Goal: Information Seeking & Learning: Compare options

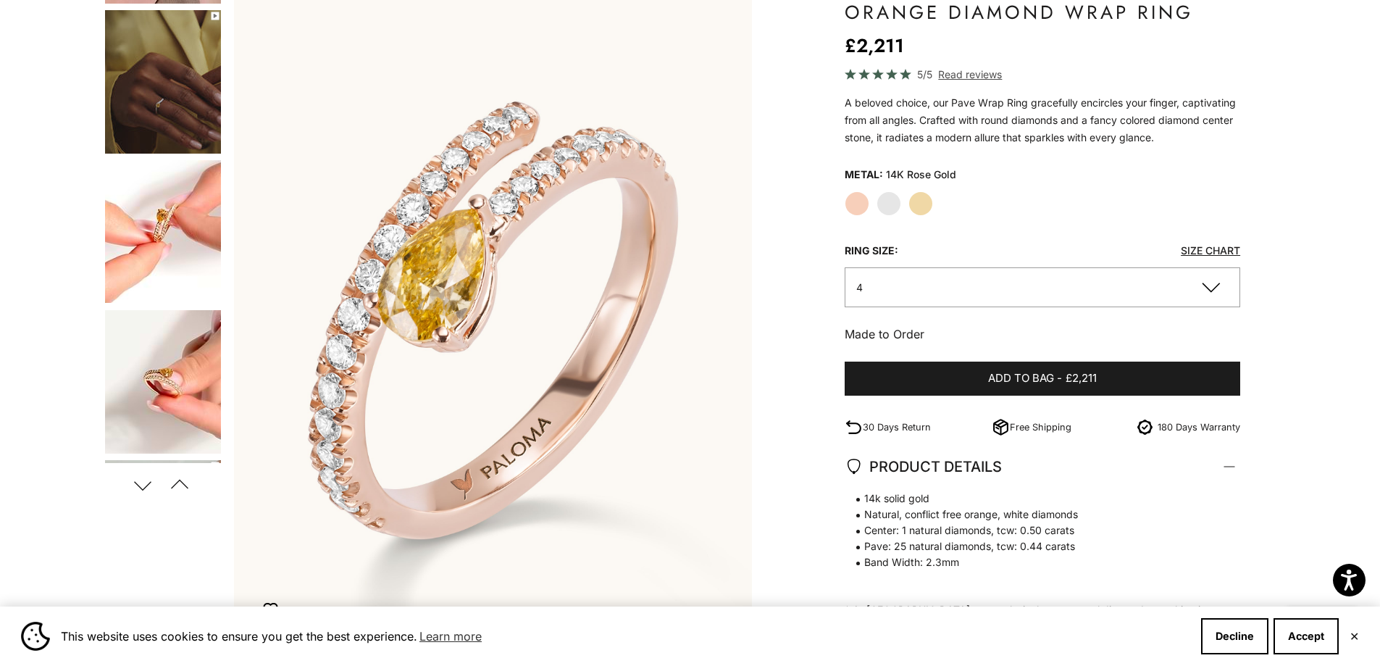
scroll to position [72, 0]
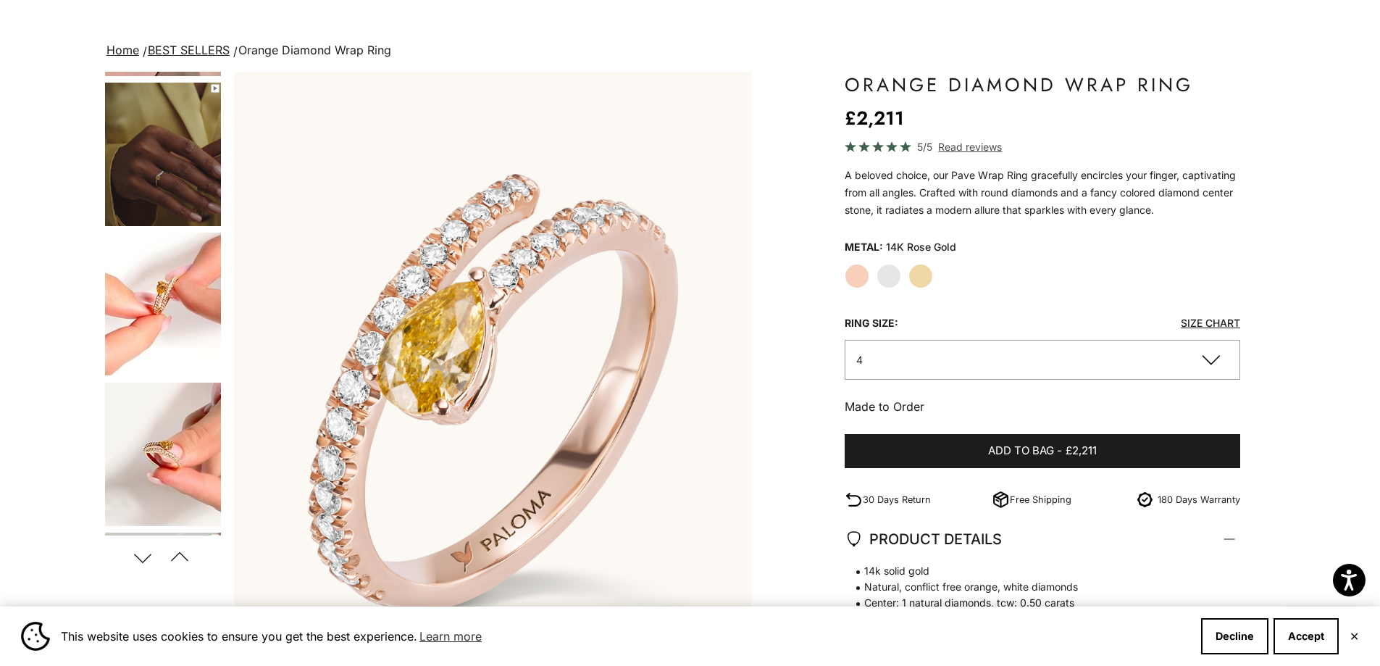
click at [893, 282] on label "White Gold" at bounding box center [889, 276] width 25 height 25
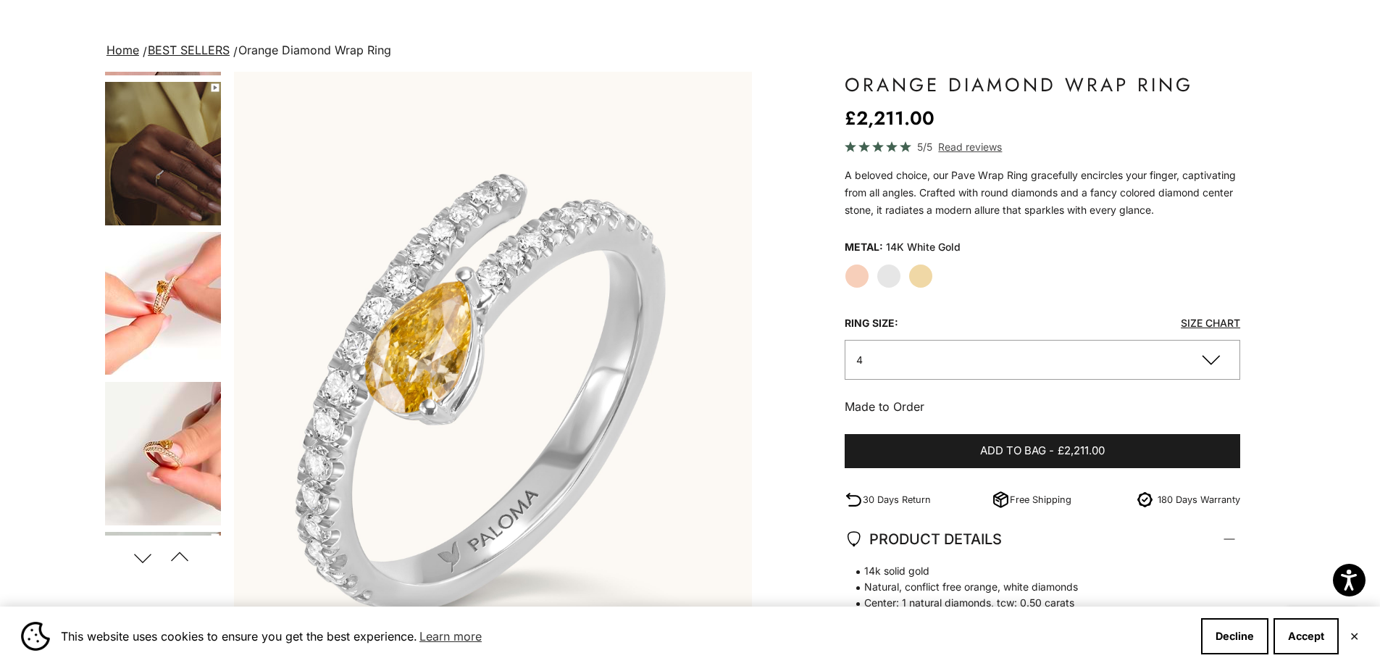
scroll to position [290, 0]
click at [907, 282] on div "Rose Gold White Gold Yellow Gold" at bounding box center [1043, 276] width 396 height 25
click at [916, 281] on label "Yellow Gold" at bounding box center [920, 276] width 25 height 25
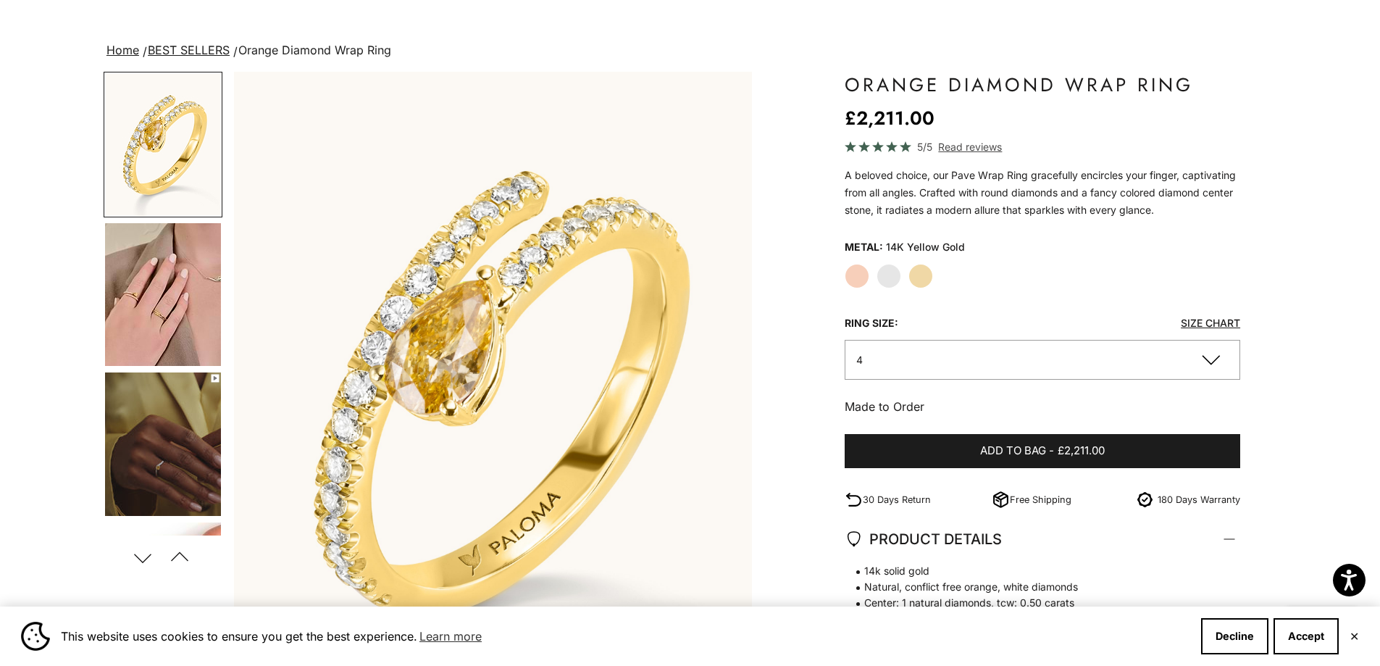
click at [869, 275] on label "Rose Gold" at bounding box center [857, 276] width 25 height 25
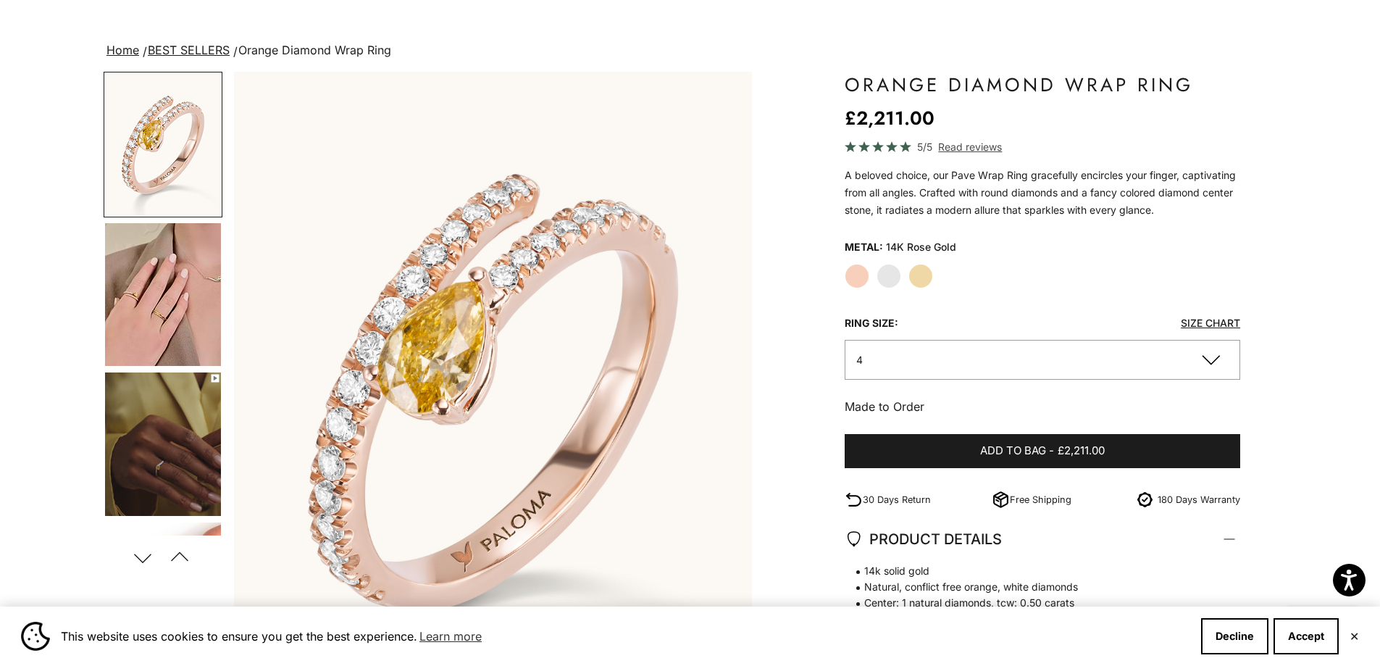
click at [894, 281] on label "White Gold" at bounding box center [889, 276] width 25 height 25
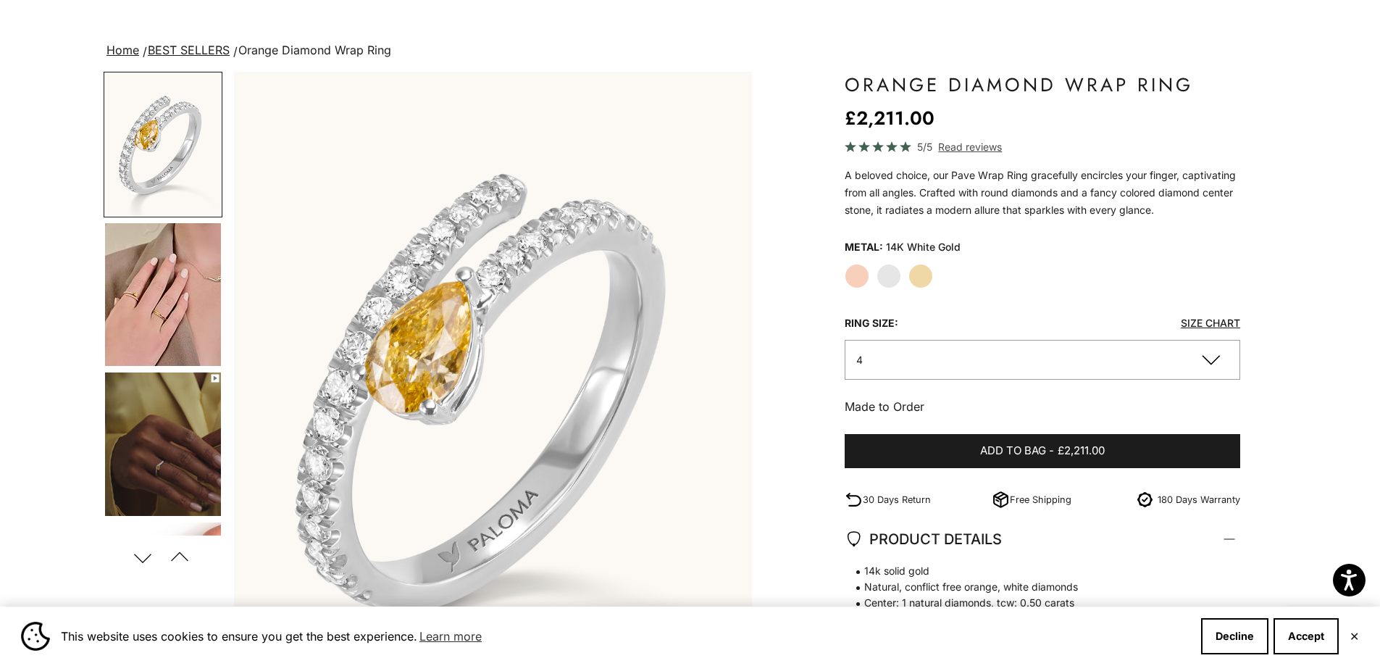
click at [917, 275] on label "Yellow Gold" at bounding box center [920, 276] width 25 height 25
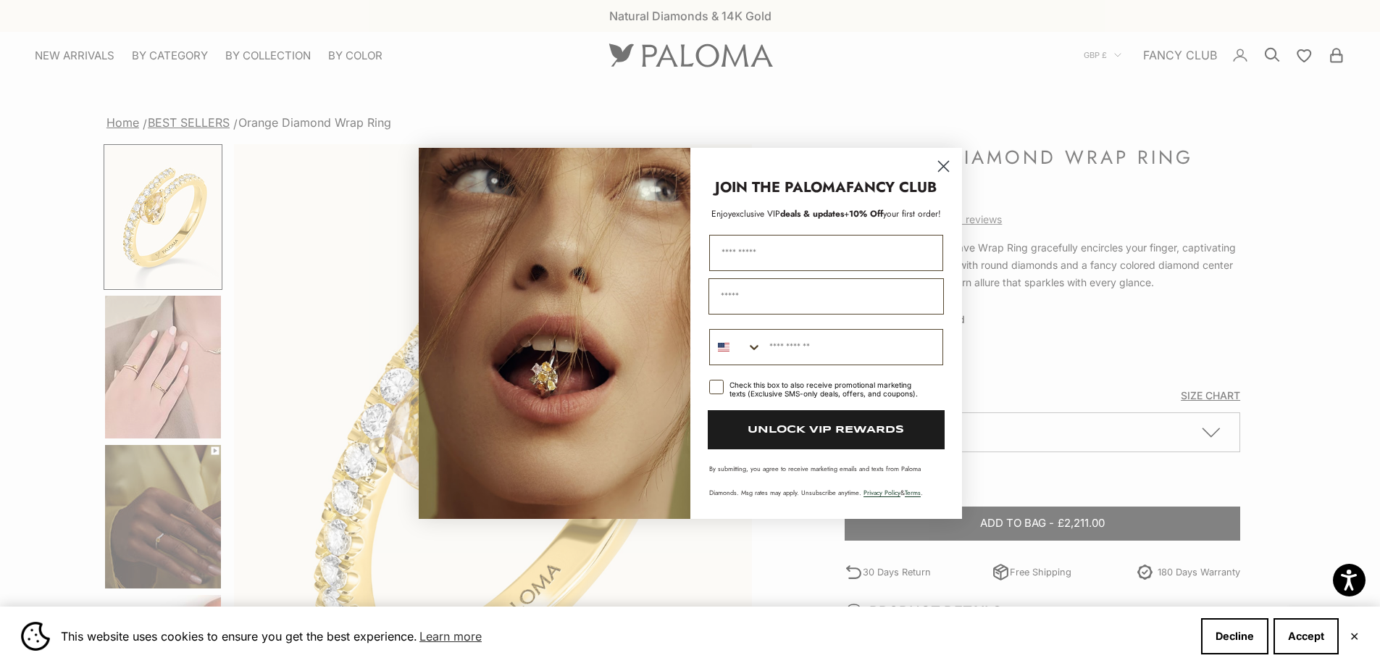
click at [948, 166] on circle "Close dialog" at bounding box center [943, 166] width 24 height 24
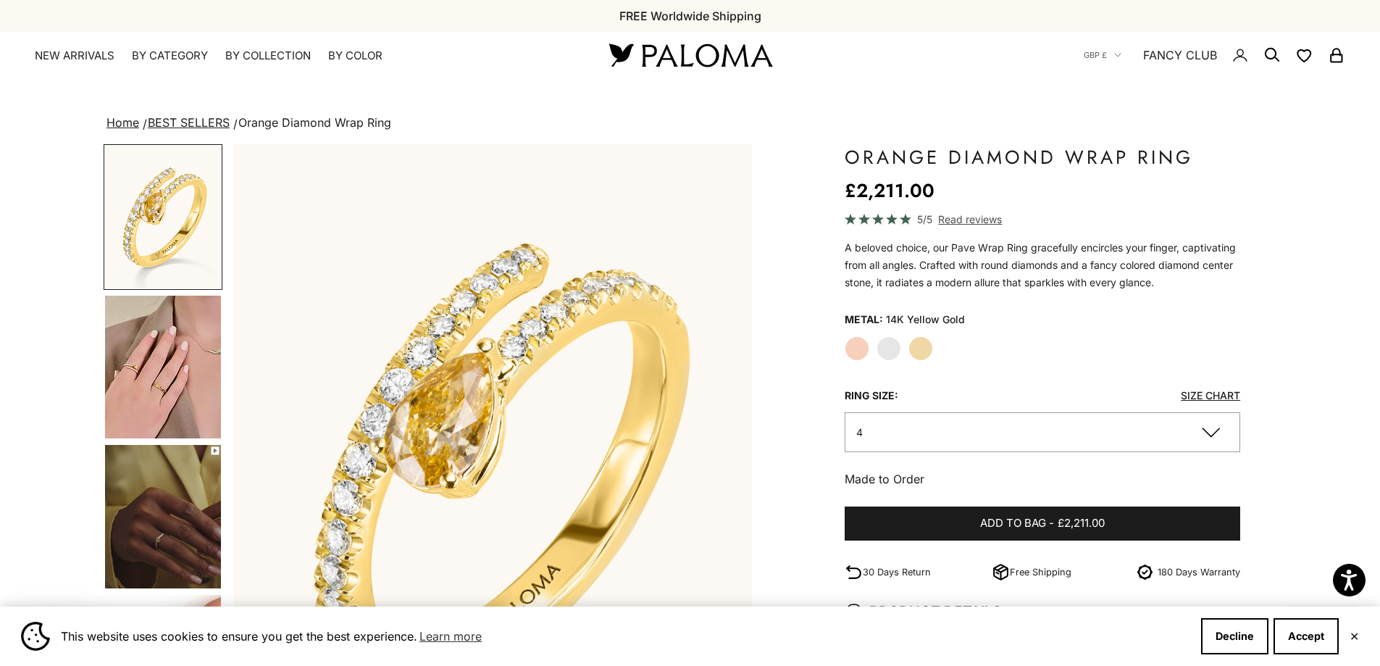
click at [141, 405] on img "Go to item 4" at bounding box center [163, 367] width 116 height 143
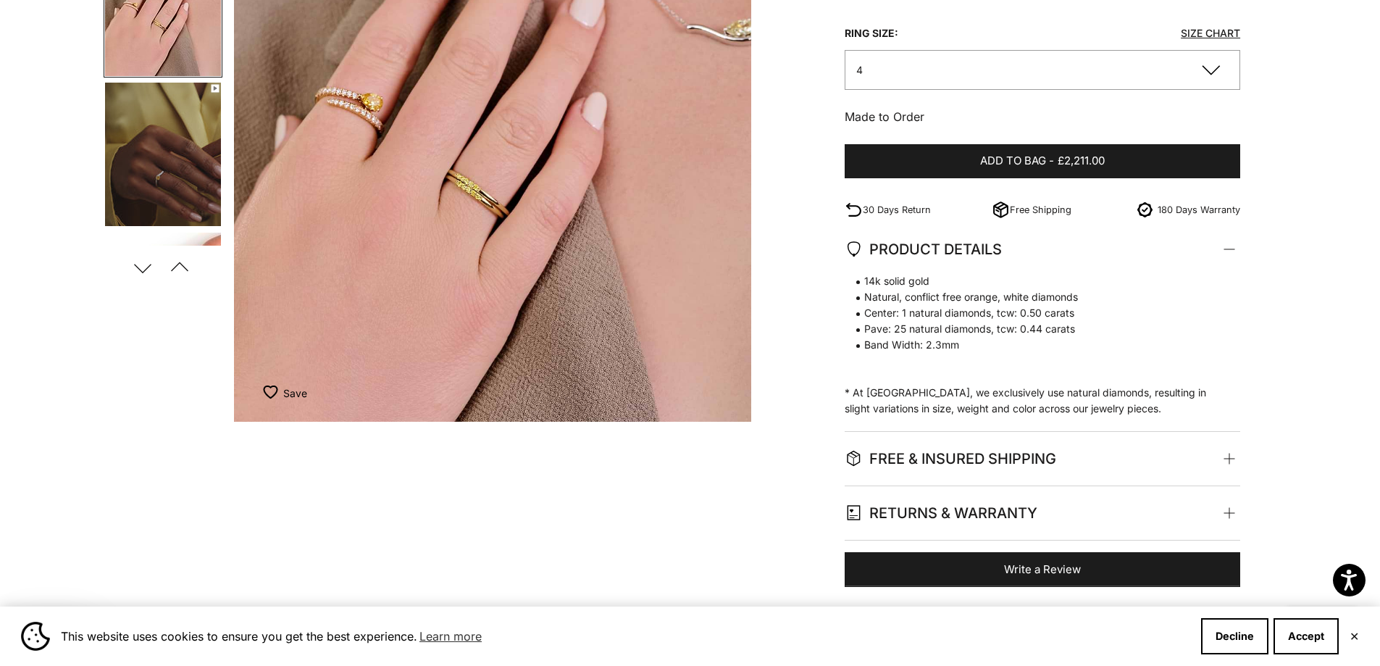
scroll to position [290, 0]
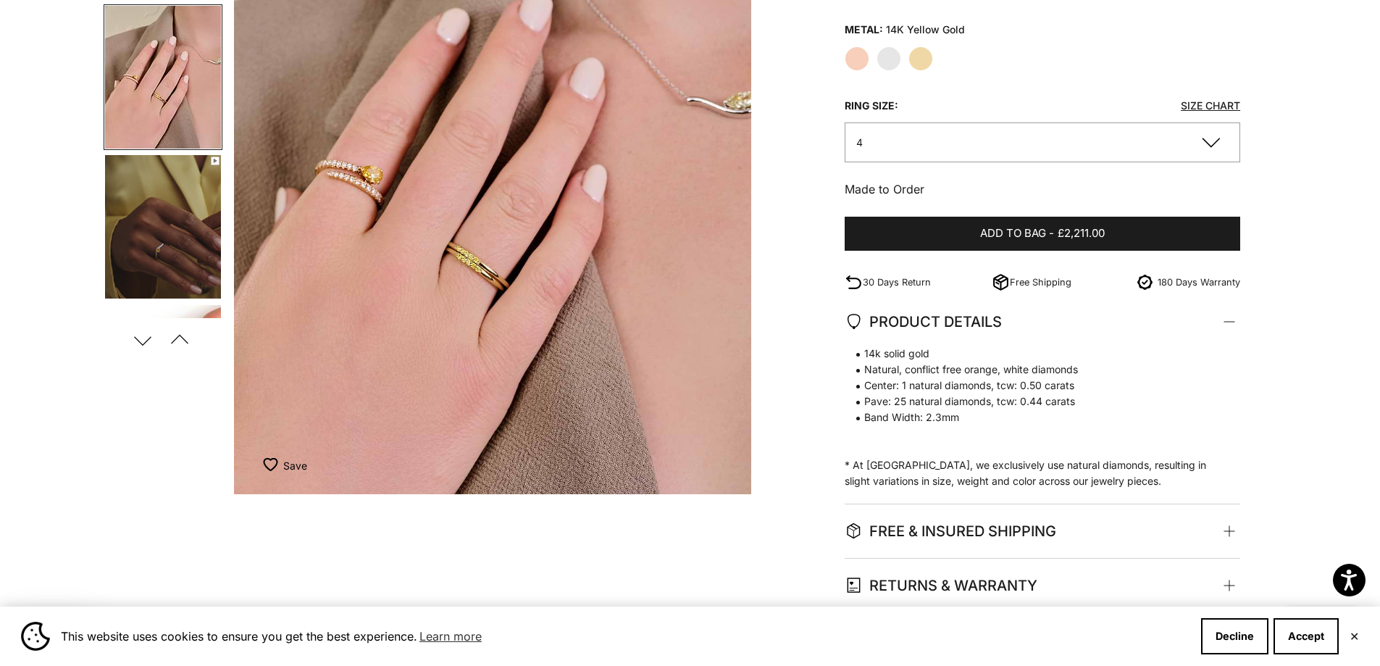
click at [860, 63] on label "Rose Gold" at bounding box center [857, 58] width 25 height 25
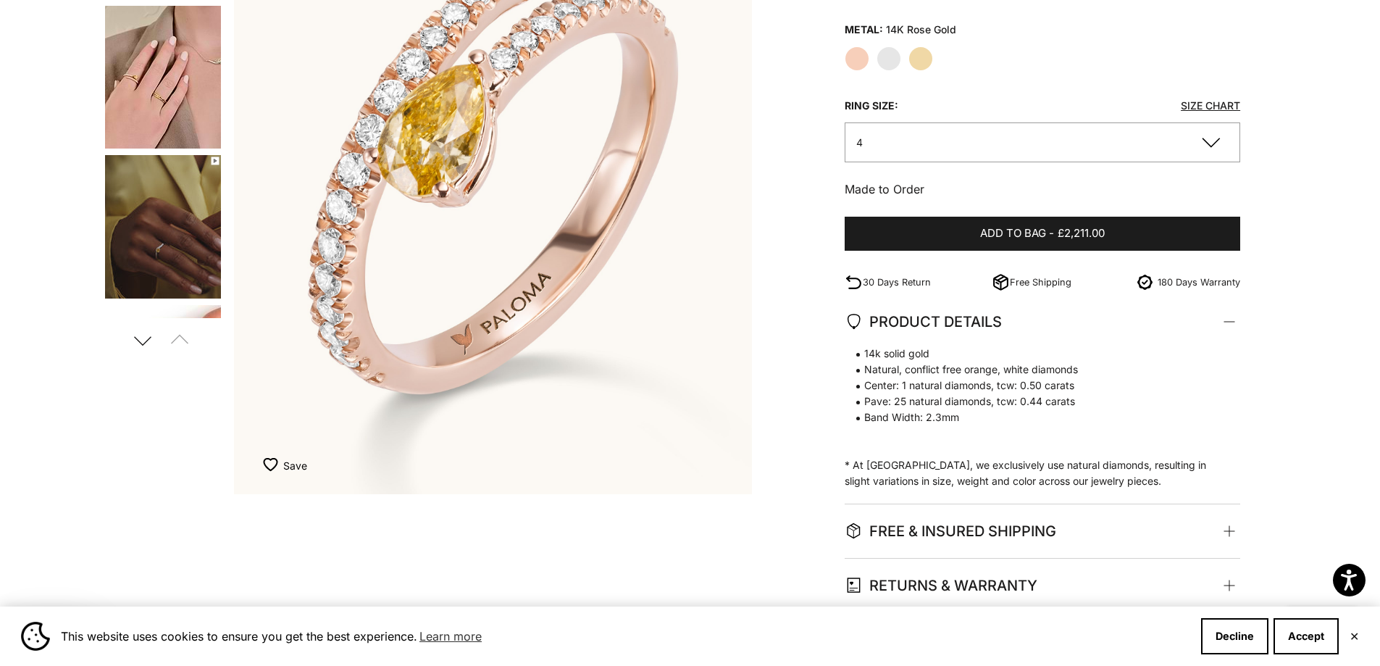
click at [191, 122] on img "Go to item 4" at bounding box center [163, 77] width 116 height 143
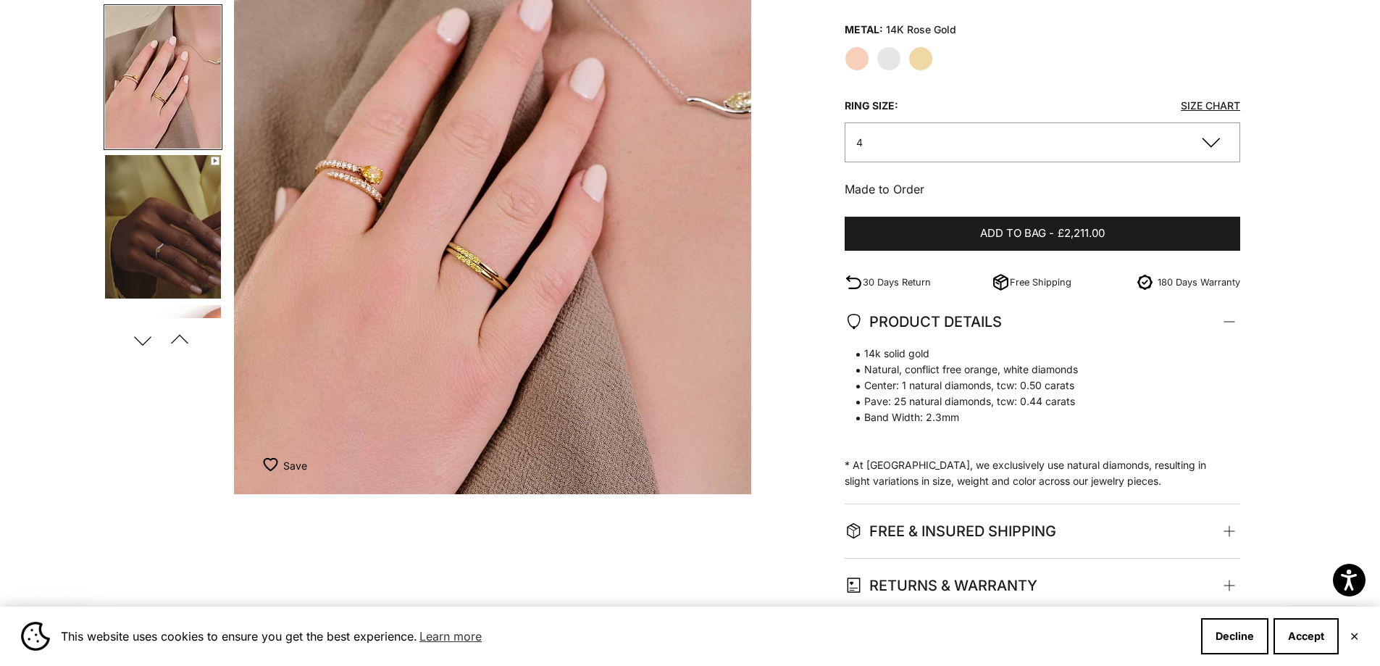
click at [920, 62] on label "Yellow Gold" at bounding box center [920, 58] width 25 height 25
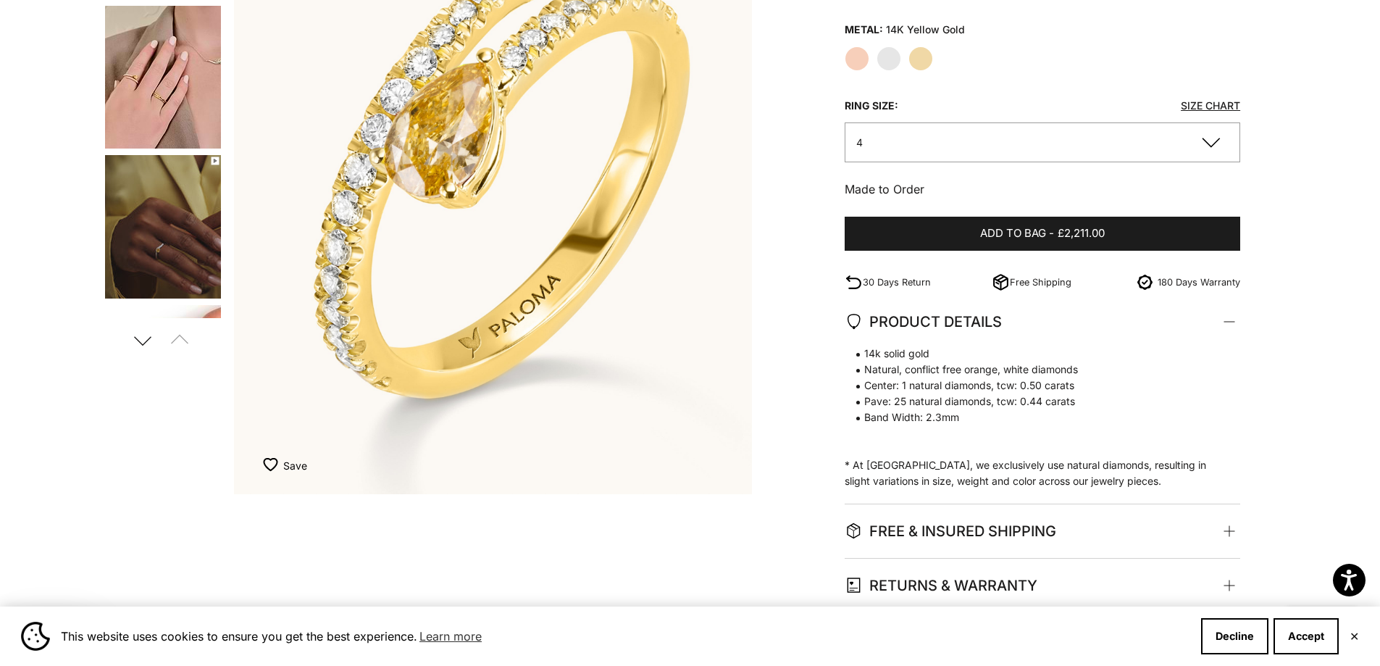
click at [896, 62] on label "White Gold" at bounding box center [889, 58] width 25 height 25
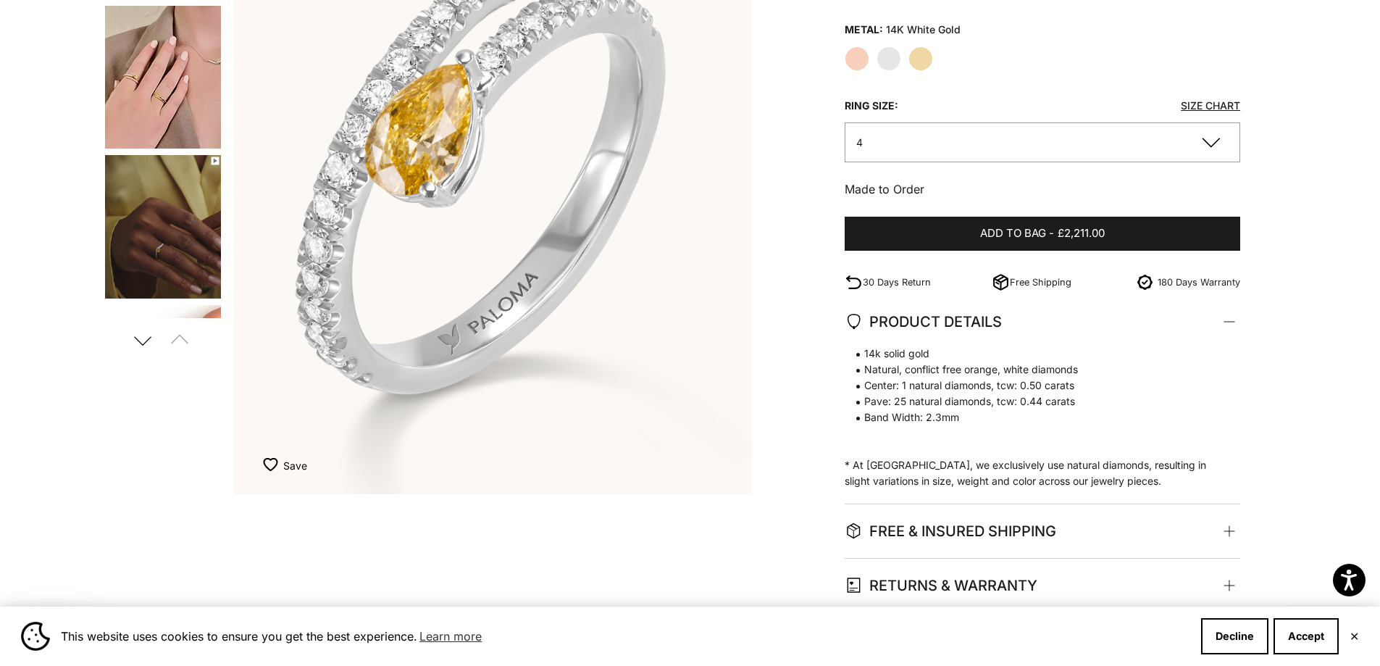
click at [859, 63] on label "Rose Gold" at bounding box center [857, 58] width 25 height 25
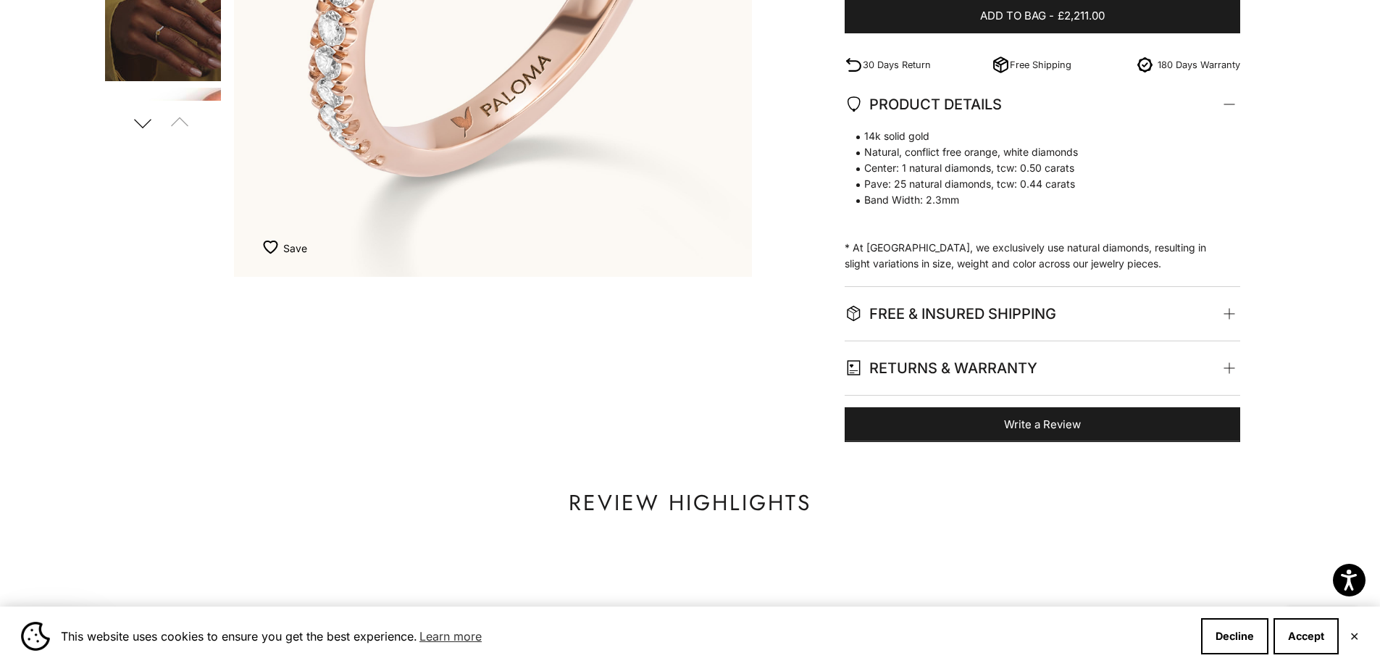
scroll to position [217, 0]
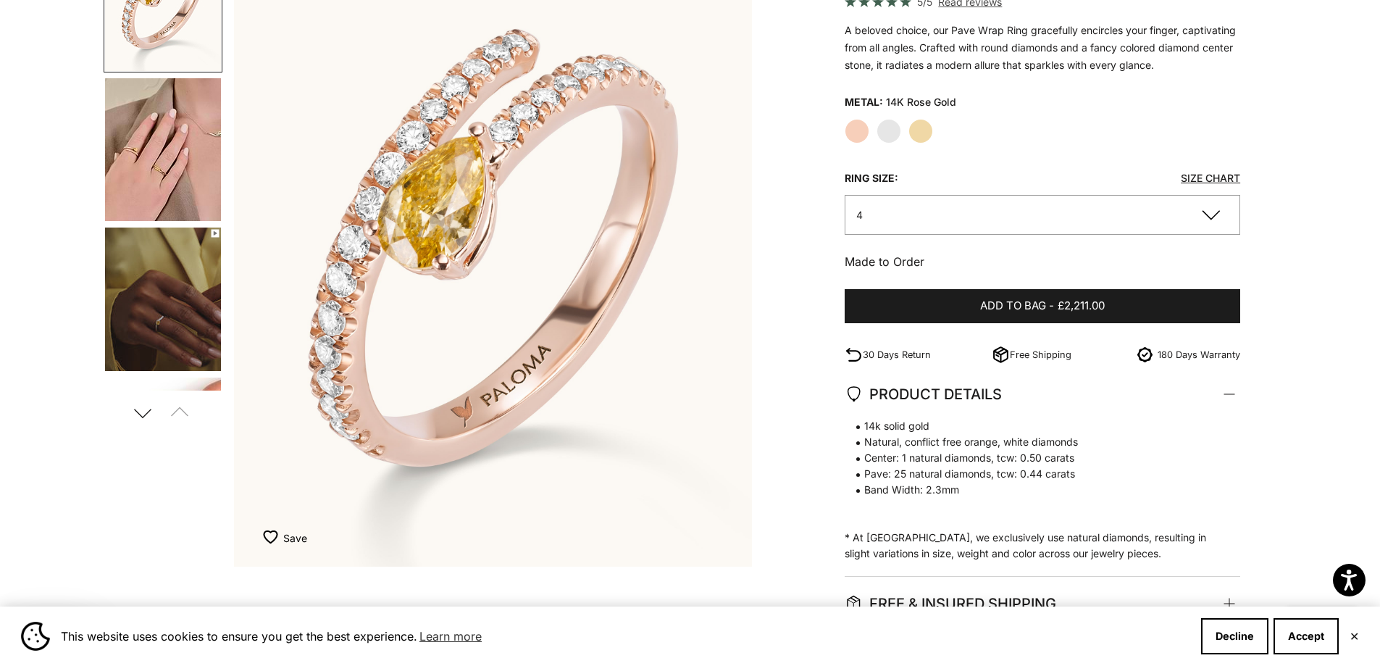
click at [167, 145] on img "Go to item 4" at bounding box center [163, 149] width 116 height 143
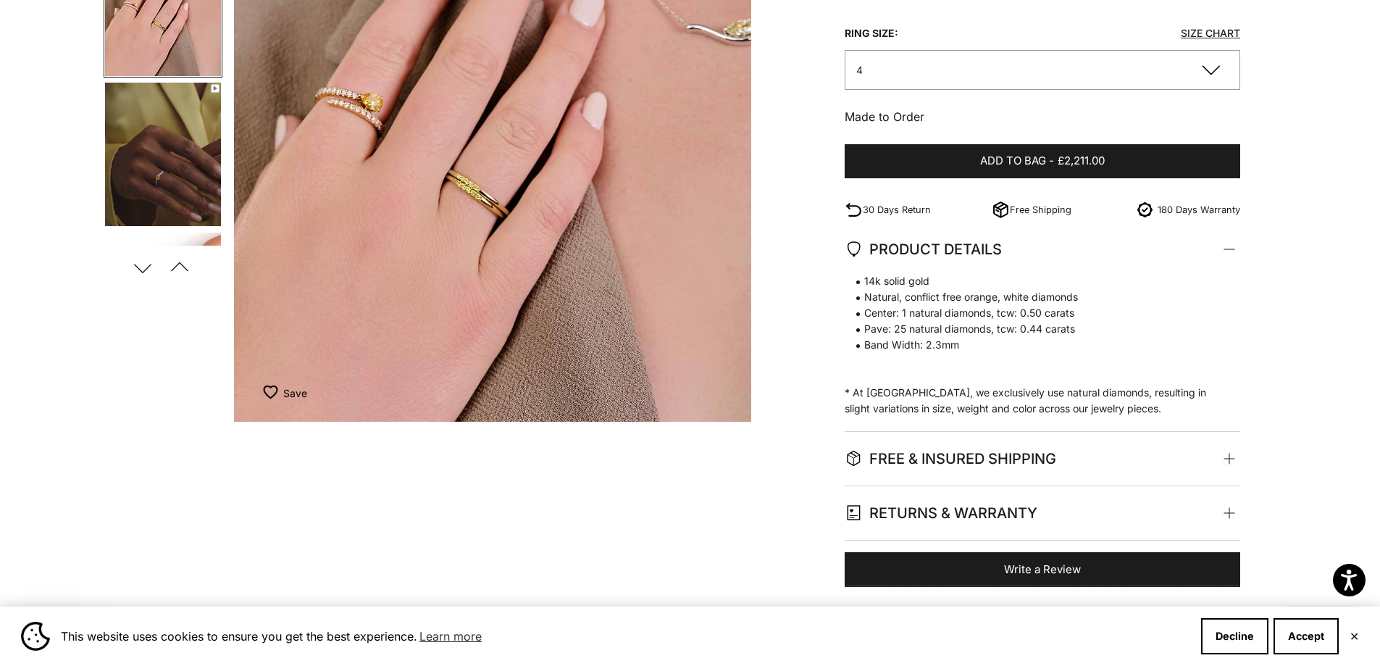
scroll to position [145, 0]
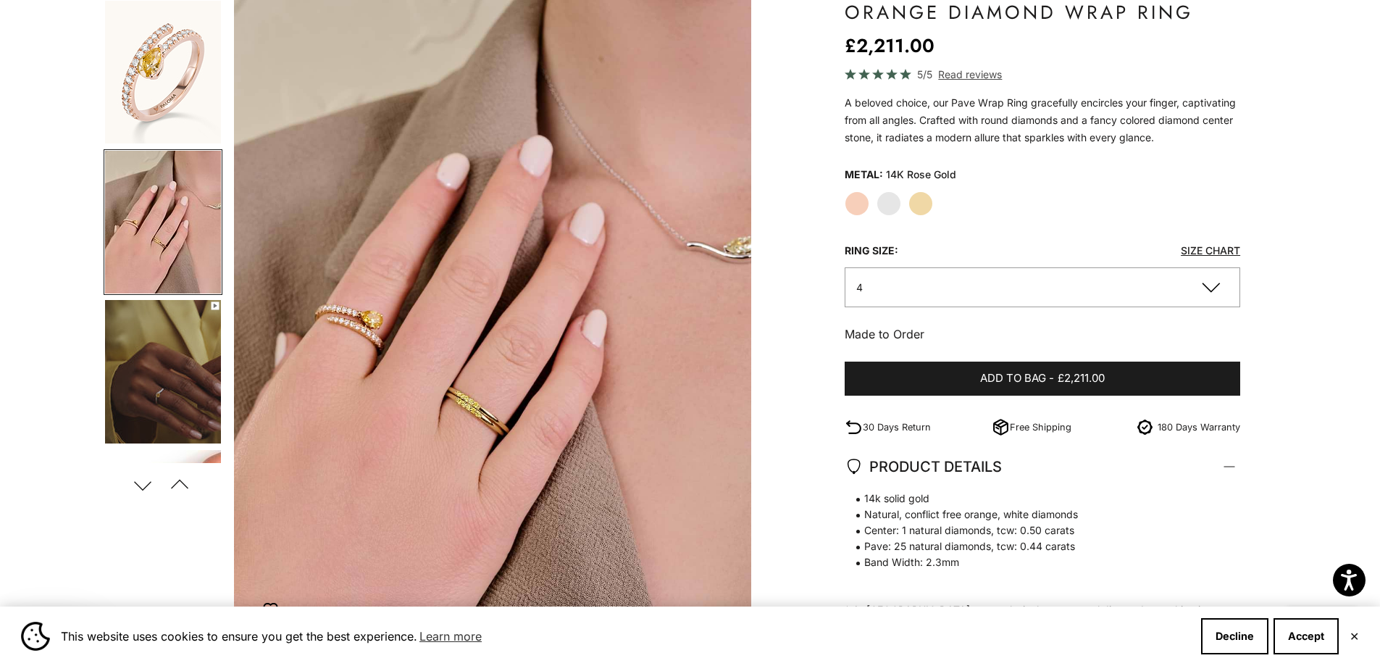
click at [9, 68] on div "Home BEST SELLERS Orange Diamond Wrap Ring Zoom picture Save Add to wishlist" at bounding box center [690, 385] width 1380 height 835
click at [166, 91] on img "Go to item 1" at bounding box center [163, 72] width 116 height 143
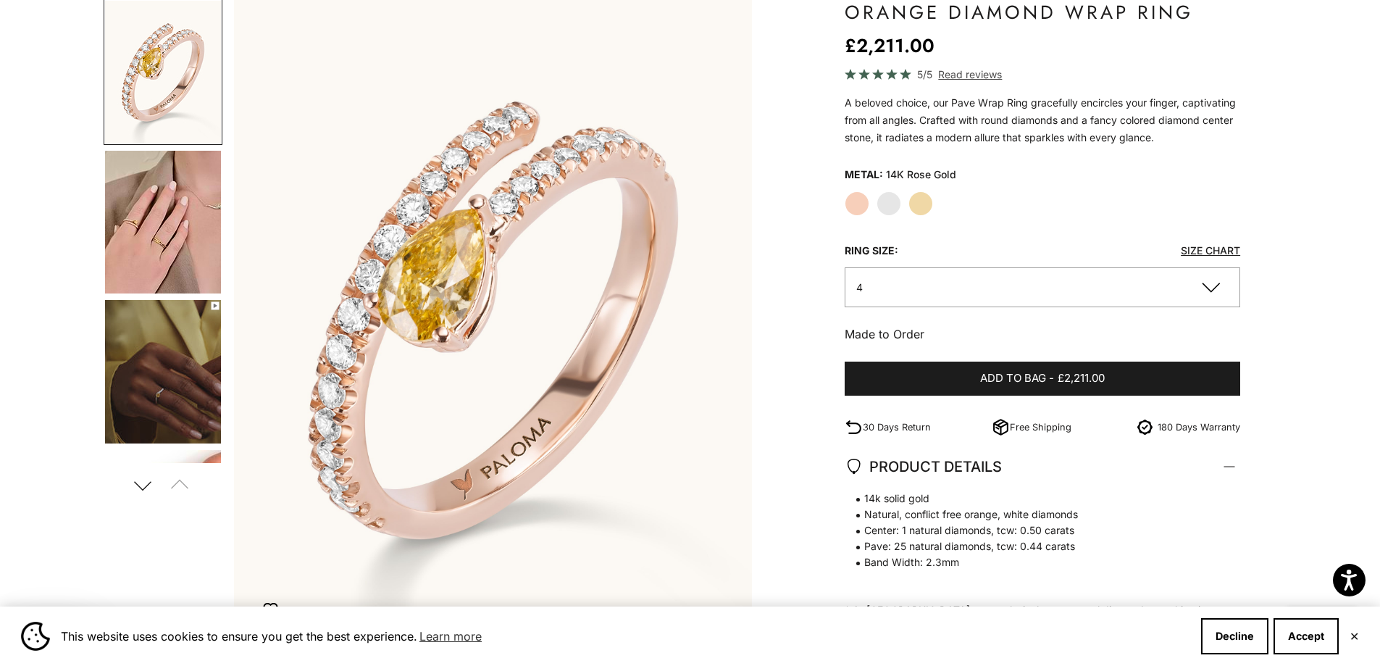
scroll to position [290, 0]
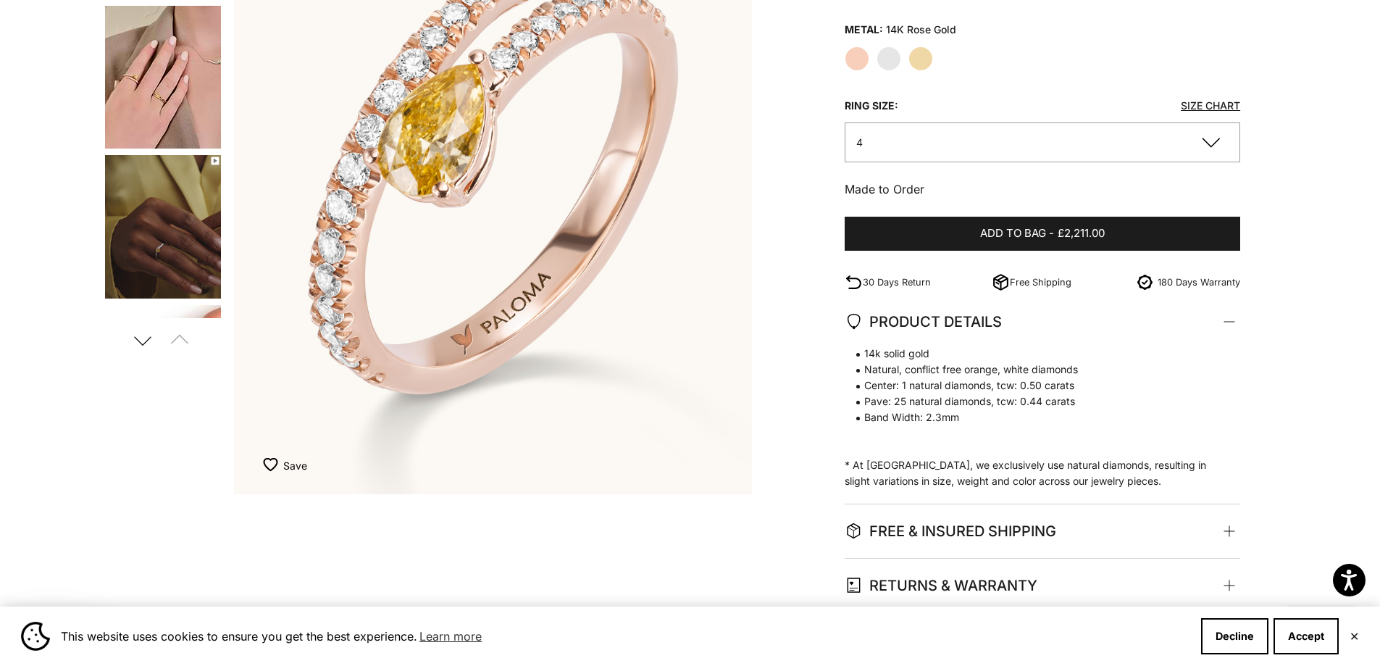
click at [163, 111] on img "Go to item 4" at bounding box center [163, 77] width 116 height 143
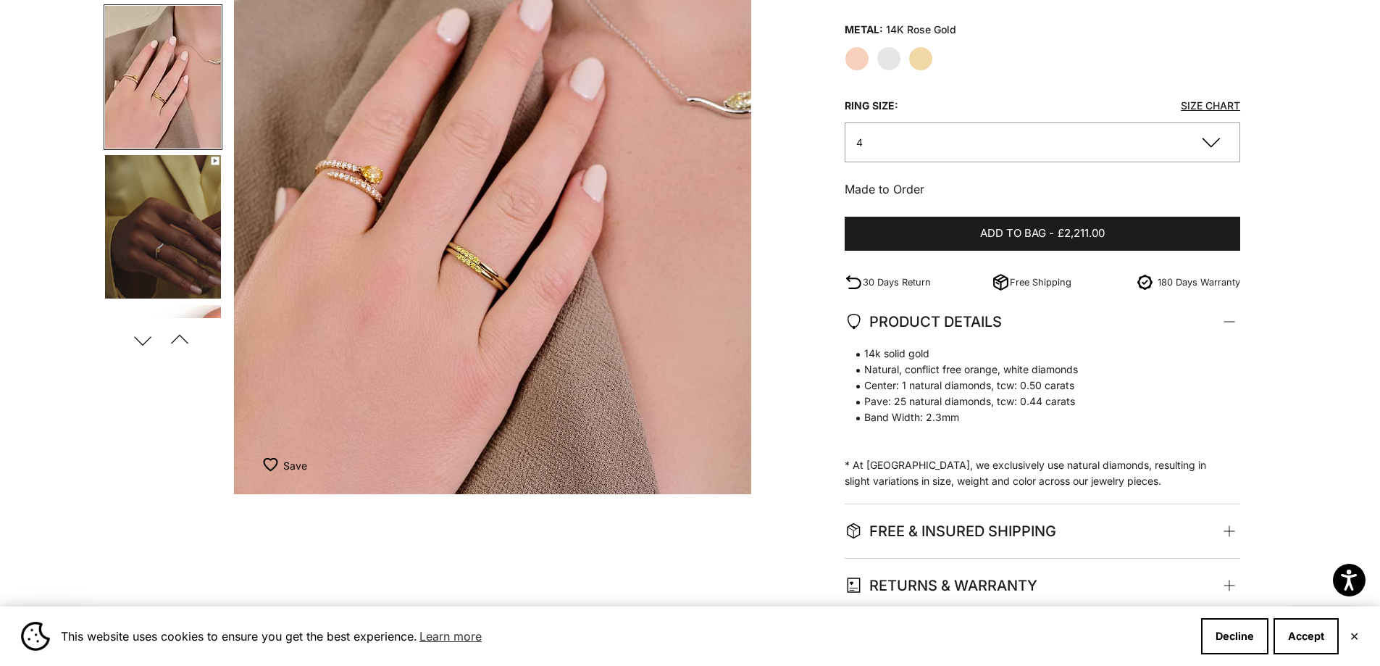
click at [177, 217] on img "Go to item 5" at bounding box center [163, 226] width 116 height 143
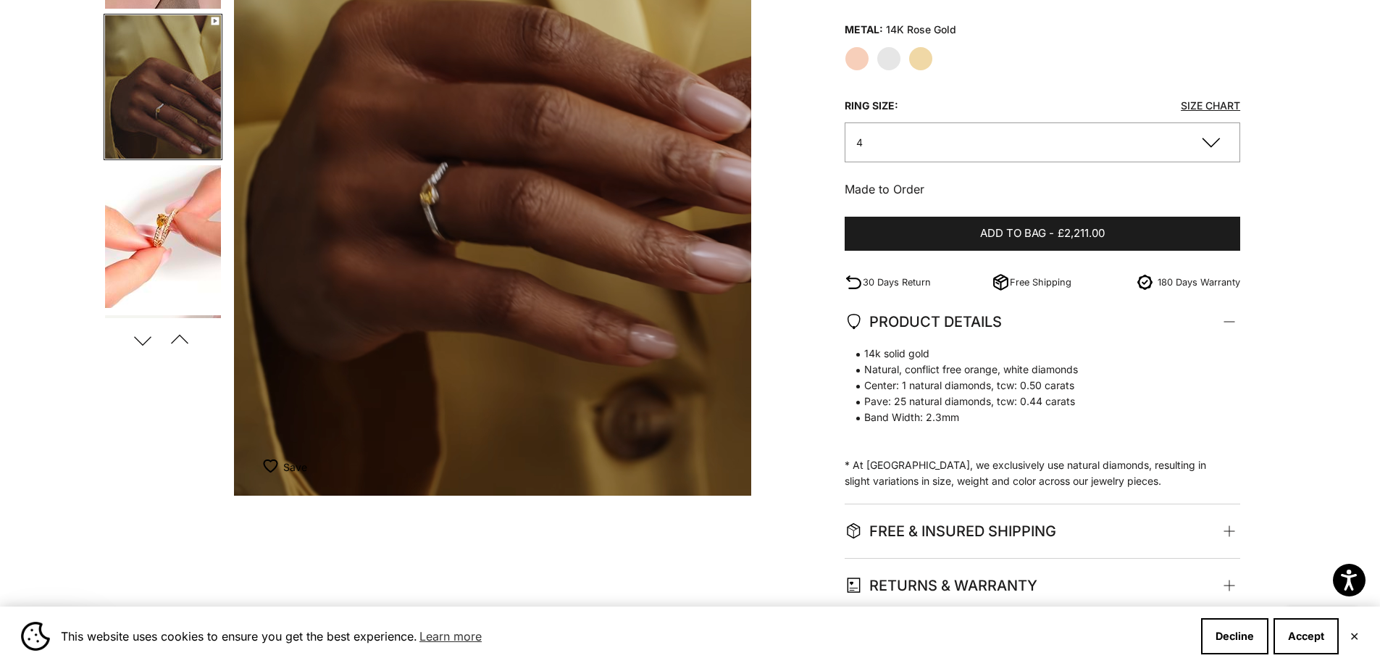
scroll to position [0, 0]
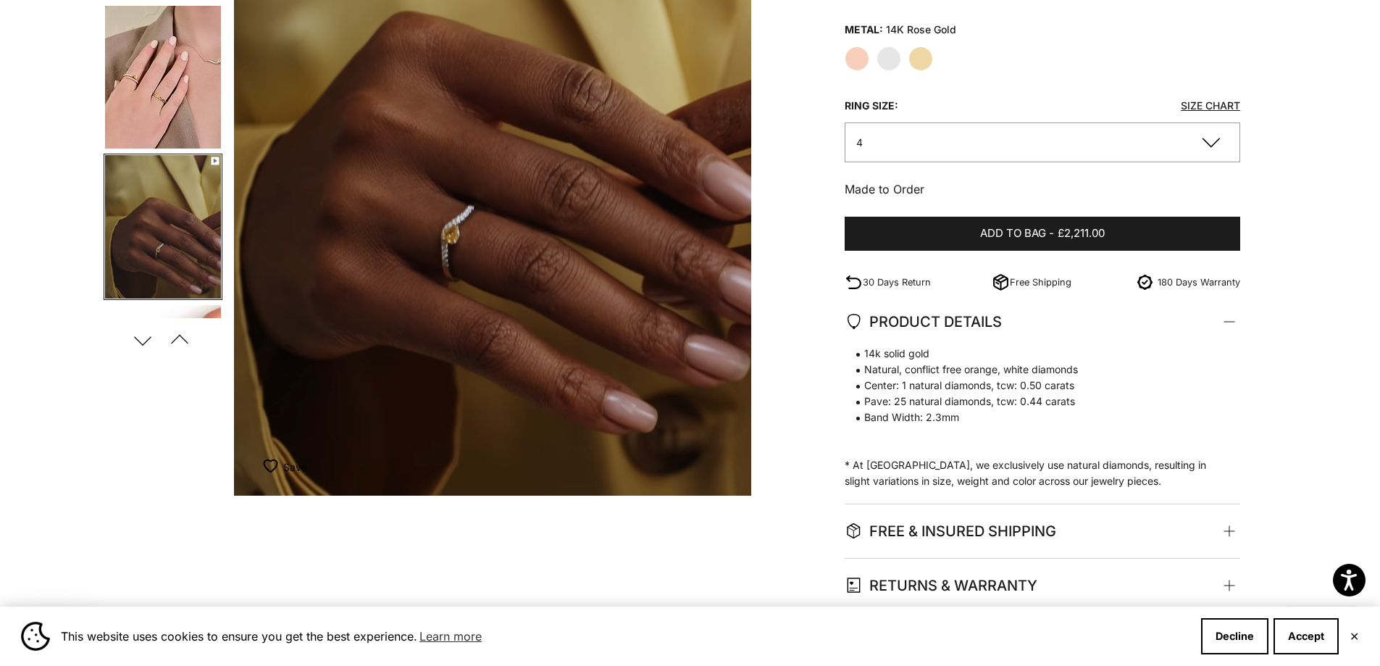
click at [146, 53] on img "Go to item 4" at bounding box center [163, 77] width 116 height 143
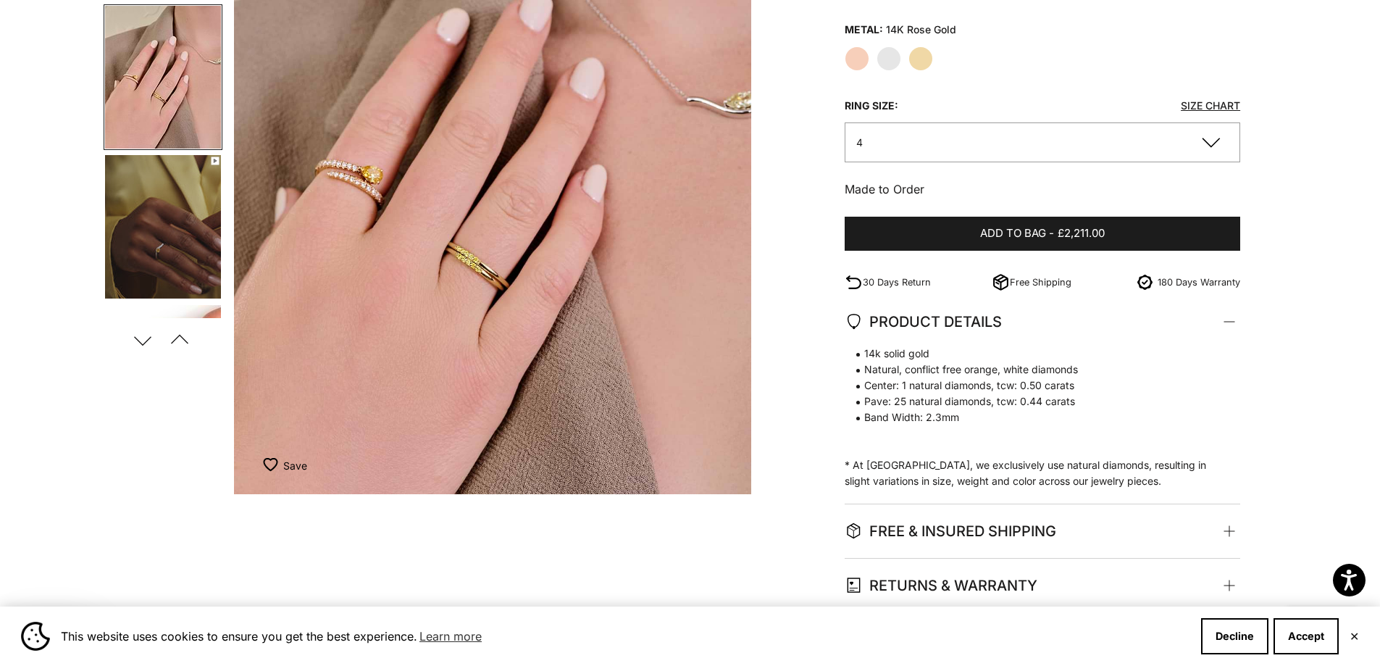
scroll to position [72, 0]
